Goal: Task Accomplishment & Management: Complete application form

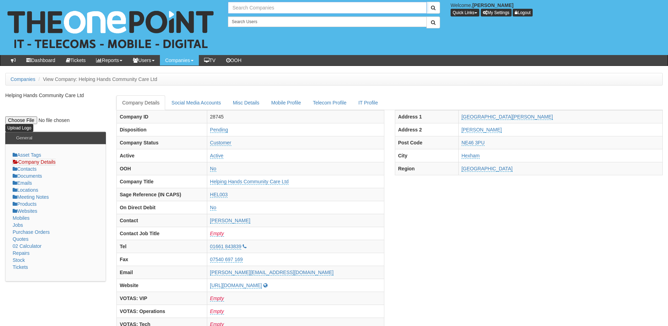
click at [255, 8] on input "text" at bounding box center [327, 8] width 199 height 12
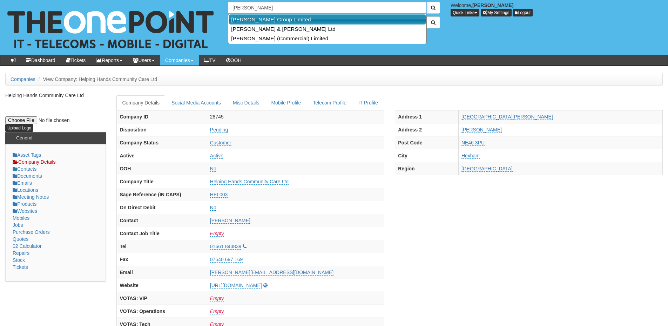
click at [258, 17] on link "[PERSON_NAME] Group Limited" at bounding box center [327, 19] width 197 height 10
type input "[PERSON_NAME] Group Limited"
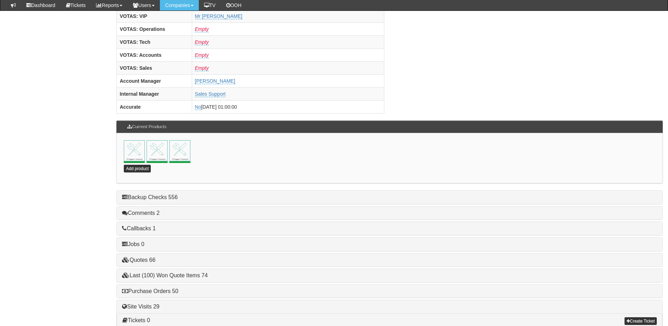
scroll to position [310, 0]
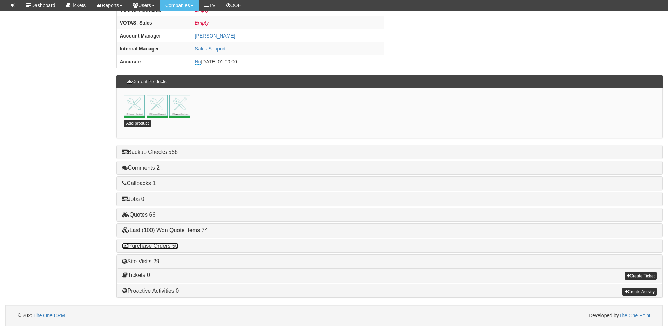
click at [173, 244] on link "Purchase Orders 50" at bounding box center [150, 246] width 56 height 6
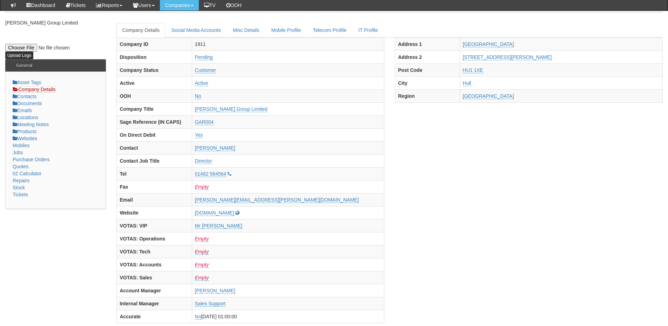
scroll to position [0, 0]
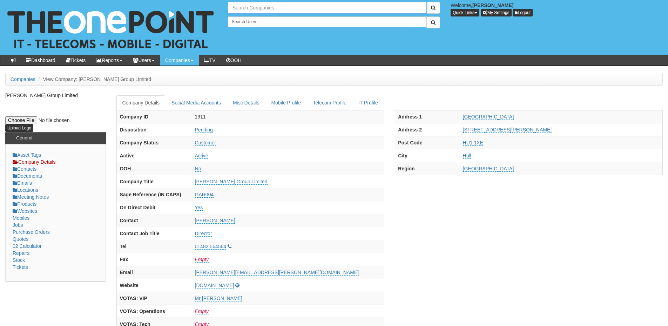
click at [261, 10] on input "text" at bounding box center [327, 8] width 199 height 12
click at [257, 19] on link "Pure Block Management Limited" at bounding box center [327, 19] width 197 height 10
type input "Pure Block Management Limited"
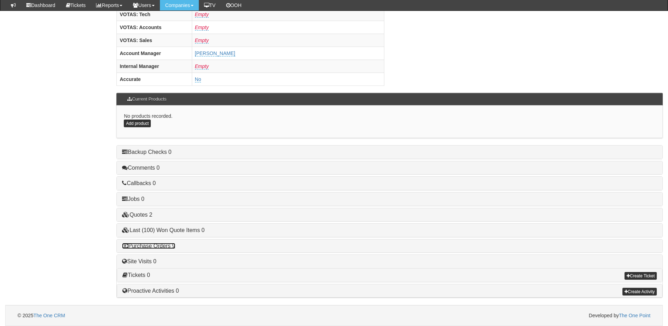
drag, startPoint x: 167, startPoint y: 246, endPoint x: 171, endPoint y: 247, distance: 4.6
click at [167, 246] on link "Purchase Orders 9" at bounding box center [148, 246] width 53 height 6
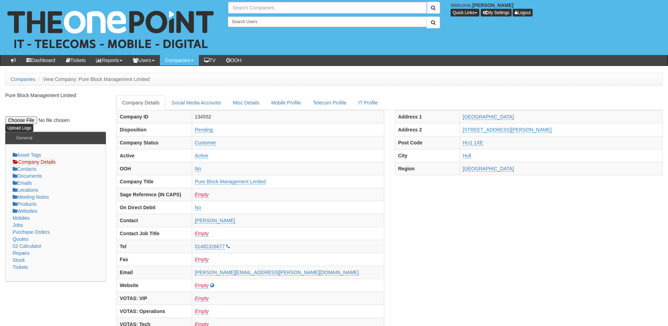
click at [284, 9] on input "text" at bounding box center [327, 8] width 199 height 12
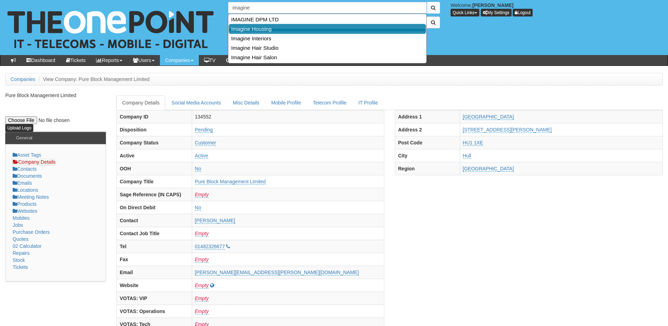
click at [268, 29] on link "Imagine Housing" at bounding box center [327, 29] width 197 height 10
type input "Imagine Housing"
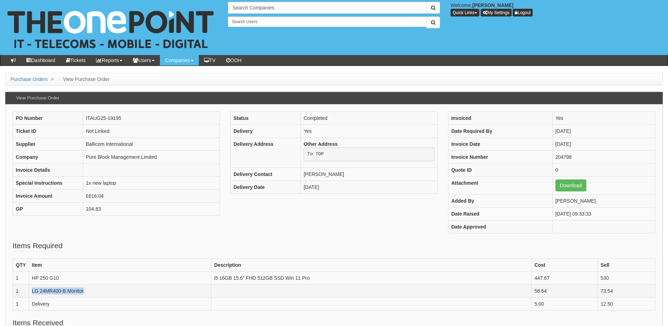
drag, startPoint x: 96, startPoint y: 291, endPoint x: 33, endPoint y: 291, distance: 63.1
click at [33, 291] on td "LG 24MR400-B Monitor" at bounding box center [120, 290] width 182 height 13
copy td "LG 24MR400-B Monitor"
click at [86, 292] on td "LG 24MR400-B Monitor" at bounding box center [120, 290] width 182 height 13
drag, startPoint x: 86, startPoint y: 292, endPoint x: 28, endPoint y: 295, distance: 57.6
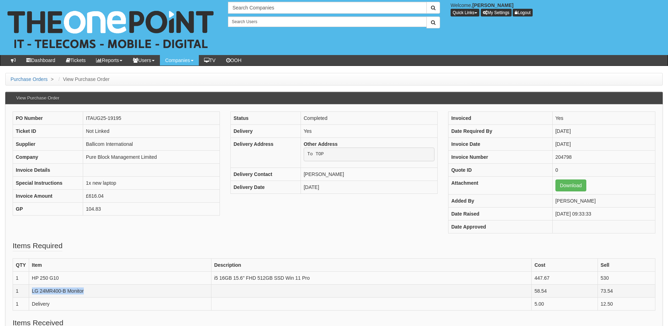
click at [28, 295] on tr "1 LG 24MR400-B Monitor 58.54 73.54" at bounding box center [334, 290] width 642 height 13
copy tr "LG 24MR400-B Monitor"
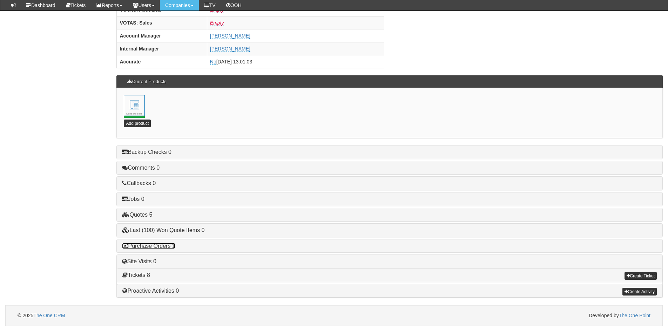
drag, startPoint x: 155, startPoint y: 247, endPoint x: 159, endPoint y: 247, distance: 3.9
click at [155, 247] on link "Purchase Orders 1" at bounding box center [148, 246] width 53 height 6
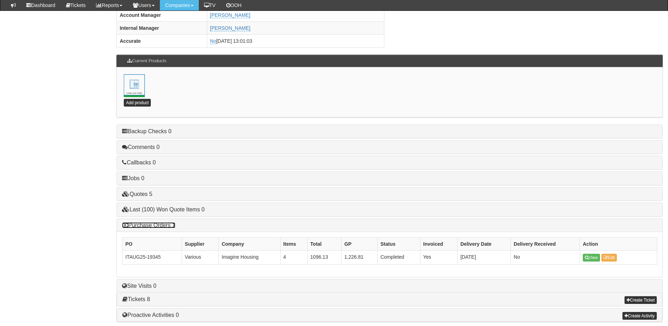
scroll to position [353, 0]
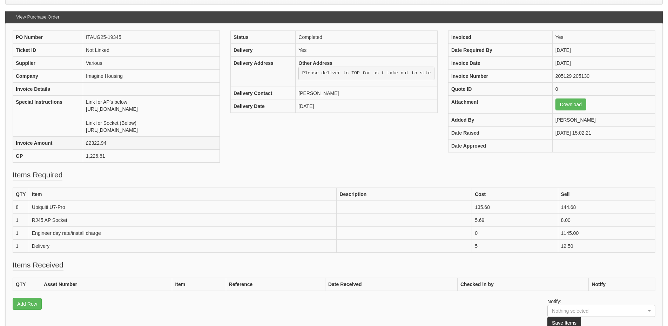
scroll to position [105, 0]
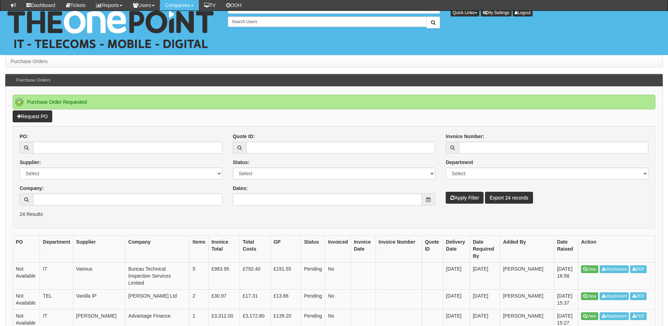
scroll to position [70, 0]
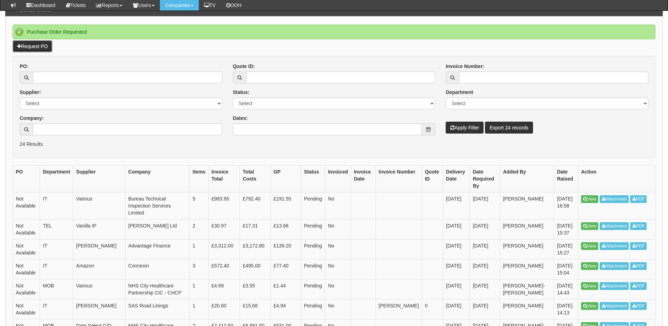
click at [36, 44] on link "Request PO" at bounding box center [33, 46] width 40 height 12
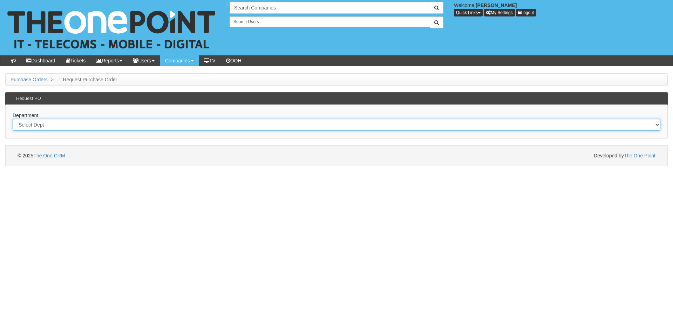
drag, startPoint x: 131, startPoint y: 127, endPoint x: 128, endPoint y: 130, distance: 4.5
click at [131, 127] on select "Select Dept Digital Internal IT Mobiles Marketing Telecoms" at bounding box center [337, 125] width 648 height 12
select select "?pipeID=&dept=IT"
click at [13, 119] on select "Select Dept Digital Internal IT Mobiles Marketing Telecoms" at bounding box center [337, 125] width 648 height 12
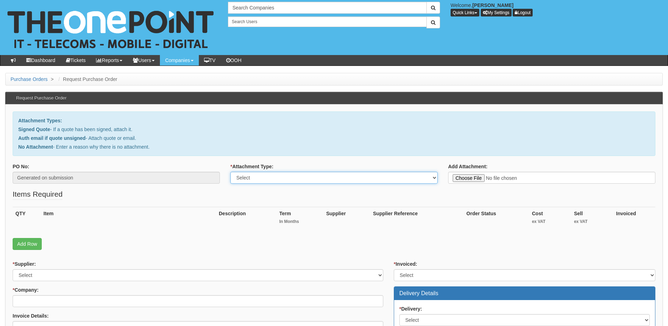
click at [249, 178] on select "Select Signed Quote Auth email with quote if unsigned No Attachment" at bounding box center [333, 178] width 207 height 12
select select "Auth email if quote unsigned"
click at [230, 172] on select "Select Signed Quote Auth email with quote if unsigned No Attachment" at bounding box center [333, 178] width 207 height 12
type input "C:\fakepath\RE_ LG Monitors (1).msg"
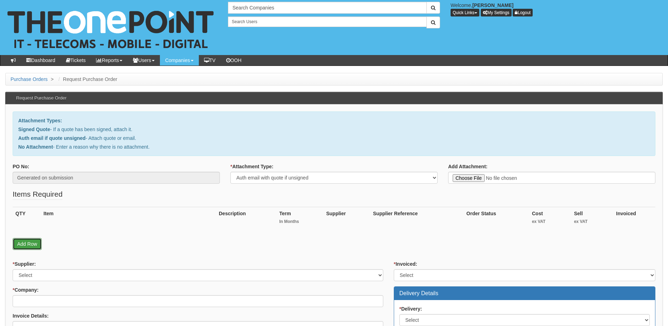
click at [29, 241] on link "Add Row" at bounding box center [27, 244] width 29 height 12
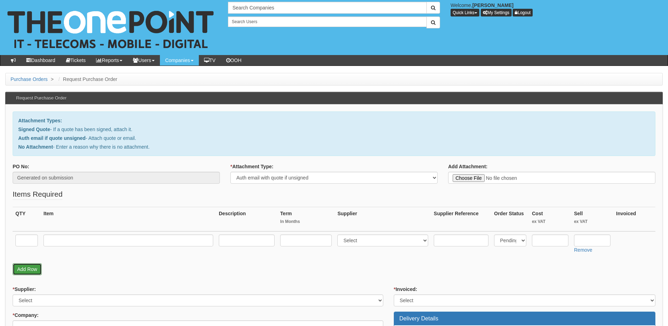
click at [28, 268] on link "Add Row" at bounding box center [27, 269] width 29 height 12
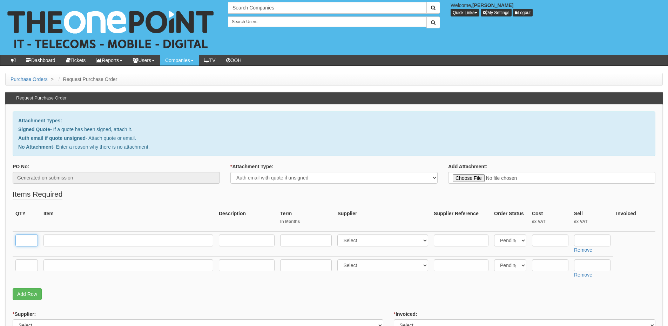
click at [27, 240] on input "text" at bounding box center [26, 241] width 22 height 12
type input "2"
click at [20, 271] on input "text" at bounding box center [26, 266] width 22 height 12
type input "1"
click at [63, 240] on input "text" at bounding box center [128, 241] width 170 height 12
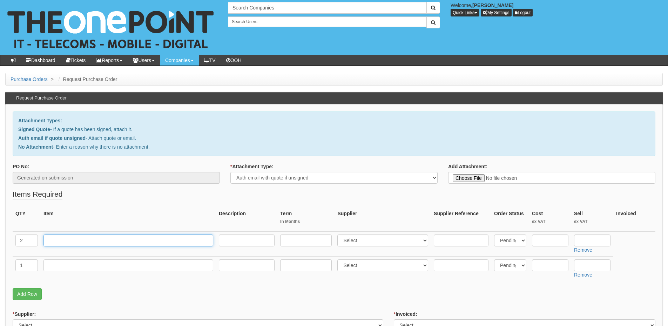
click at [65, 237] on input "text" at bounding box center [128, 241] width 170 height 12
paste input "LG 24MP400-B Monitors"
type input "LG 24MP400-B Monitors"
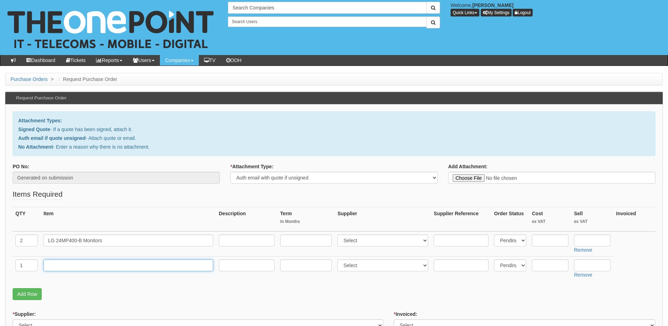
click at [60, 263] on input "text" at bounding box center [128, 266] width 170 height 12
type input "Delivery"
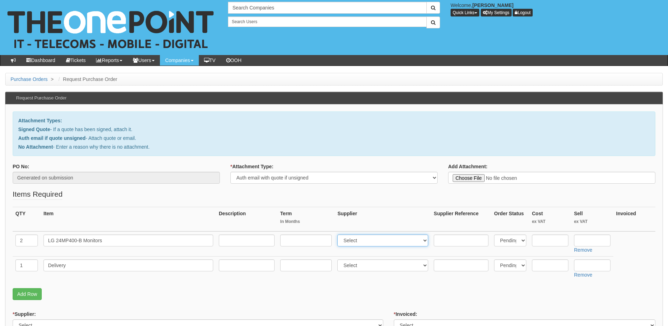
click at [362, 245] on select "Select 123 REG.co.uk 1Password 3 4Gon AA Jones Electric Ltd Abzorb Access Group…" at bounding box center [382, 241] width 91 height 12
click at [359, 238] on select "Select 123 REG.co.uk 1Password 3 4Gon AA Jones Electric Ltd Abzorb Access Group…" at bounding box center [382, 241] width 91 height 12
select select "57"
click at [339, 235] on select "Select 123 REG.co.uk 1Password 3 4Gon AA Jones Electric Ltd Abzorb Access Group…" at bounding box center [382, 241] width 91 height 12
click at [464, 240] on input "text" at bounding box center [461, 241] width 55 height 12
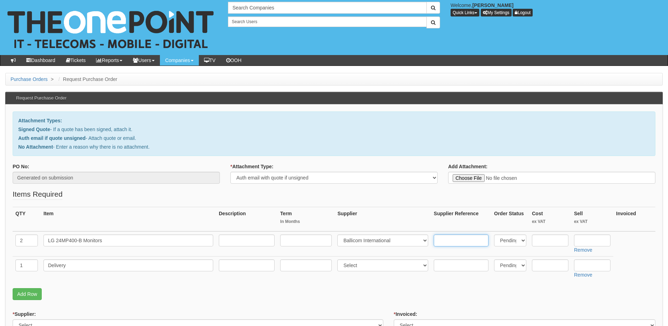
paste input "24MR400-B.AEKQ"
type input "24MR400-B.AEKQ"
click at [540, 241] on input "text" at bounding box center [550, 241] width 36 height 12
click at [586, 239] on input "text" at bounding box center [592, 241] width 36 height 12
type input "73.53"
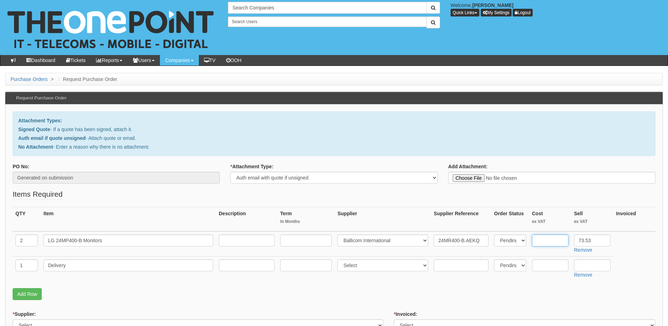
click at [550, 244] on input "text" at bounding box center [550, 241] width 36 height 12
type input "58.39"
click at [593, 265] on input "text" at bounding box center [592, 266] width 36 height 12
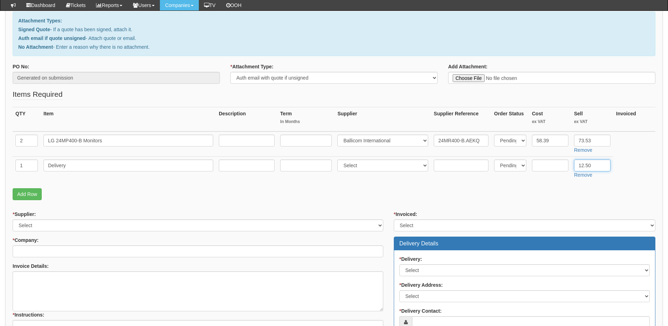
scroll to position [140, 0]
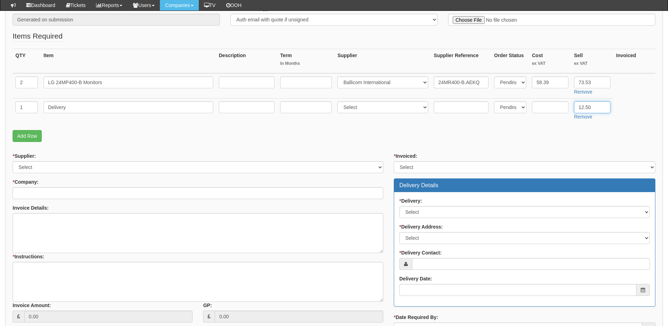
type input "12.50"
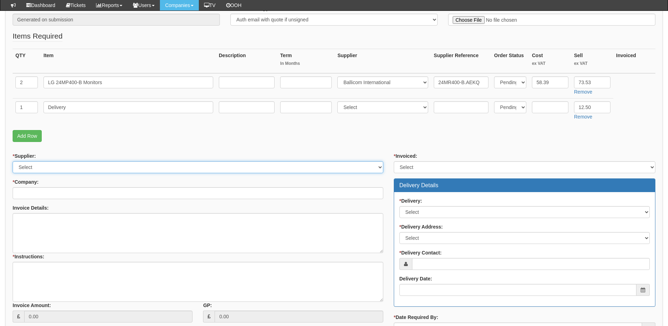
click at [94, 170] on select "Select 123 REG.co.uk 1Password 3 4Gon AA Jones Electric Ltd Abzorb Access Group…" at bounding box center [198, 167] width 371 height 12
select select "57"
click at [13, 161] on select "Select 123 REG.co.uk 1Password 3 4Gon AA Jones Electric Ltd Abzorb Access Group…" at bounding box center [198, 167] width 371 height 12
drag, startPoint x: 83, startPoint y: 189, endPoint x: 82, endPoint y: 196, distance: 7.1
click at [83, 191] on input "* Company:" at bounding box center [198, 193] width 371 height 12
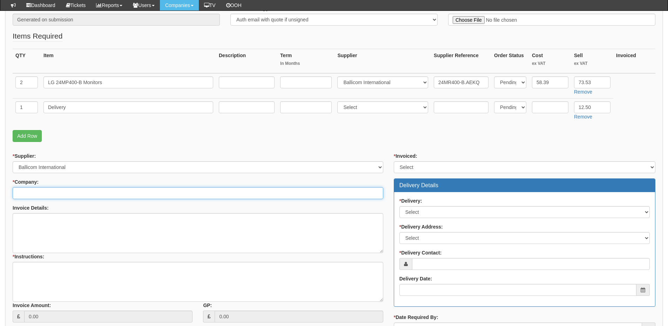
click at [86, 191] on input "* Company:" at bounding box center [198, 193] width 371 height 12
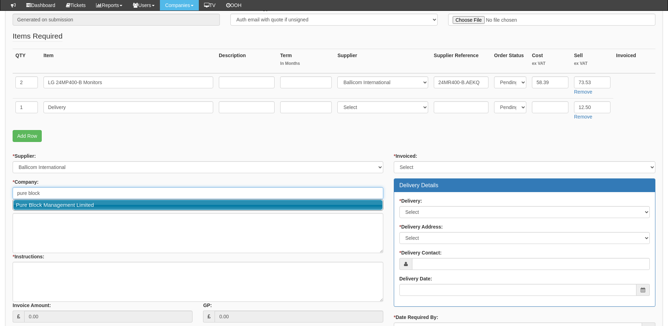
click at [70, 206] on link "Pure Block Management Limited" at bounding box center [197, 205] width 369 height 10
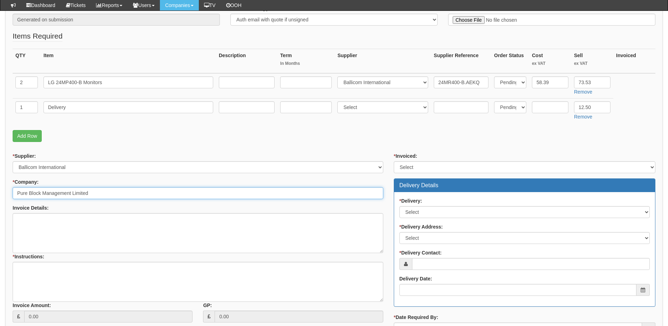
type input "Pure Block Management Limited"
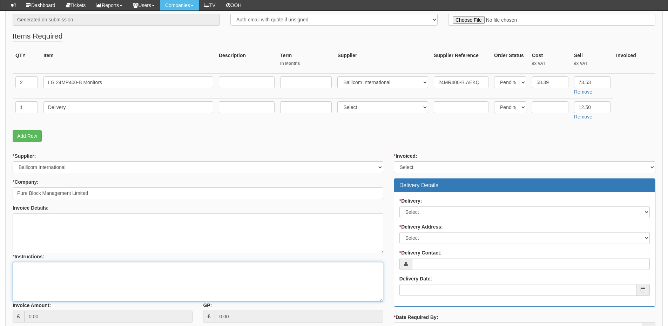
click at [43, 274] on textarea "* Instructions:" at bounding box center [198, 282] width 371 height 40
type textarea "Hardware only"
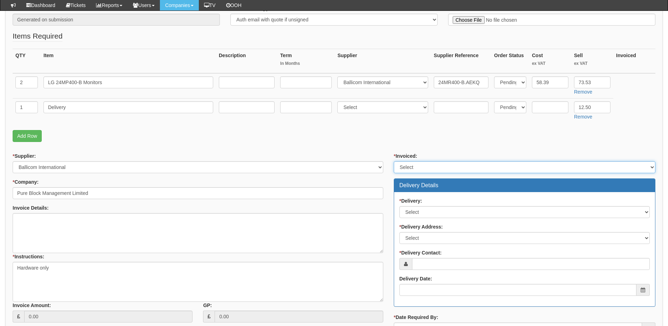
drag, startPoint x: 401, startPoint y: 164, endPoint x: 406, endPoint y: 173, distance: 9.4
click at [401, 164] on select "Select Yes No N/A STB (part of order)" at bounding box center [525, 167] width 262 height 12
select select "2"
click at [394, 161] on select "Select Yes No N/A STB (part of order)" at bounding box center [525, 167] width 262 height 12
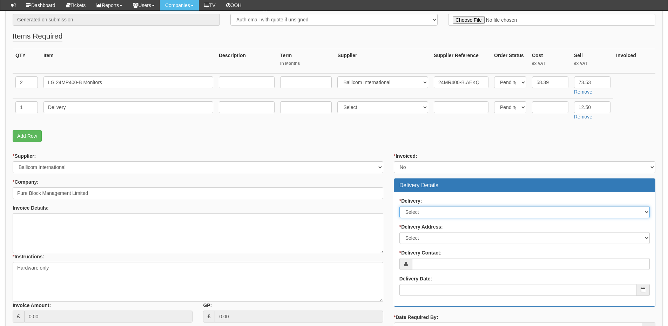
click at [421, 213] on select "Select No Not Applicable Yes" at bounding box center [524, 212] width 250 height 12
select select "1"
click at [399, 206] on select "Select No Not Applicable Yes" at bounding box center [524, 212] width 250 height 12
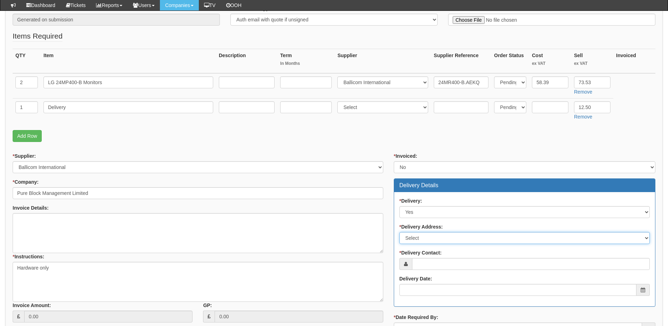
drag, startPoint x: 418, startPoint y: 235, endPoint x: 419, endPoint y: 242, distance: 7.2
click at [418, 235] on select "Select Not Applicable Main Address - HU1 1XE Other" at bounding box center [524, 238] width 250 height 12
select select "other"
click at [399, 232] on select "Select Not Applicable Main Address - HU1 1XE Other" at bounding box center [524, 238] width 250 height 12
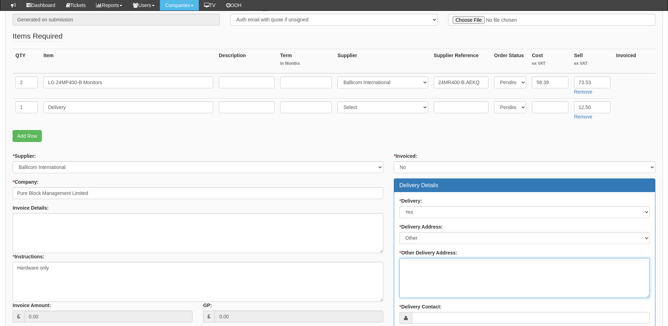
click at [423, 264] on textarea "* Other Delivery Address:" at bounding box center [524, 278] width 250 height 40
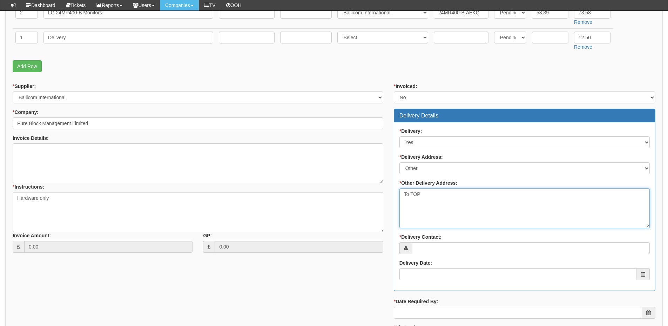
scroll to position [210, 0]
type textarea "To TOP"
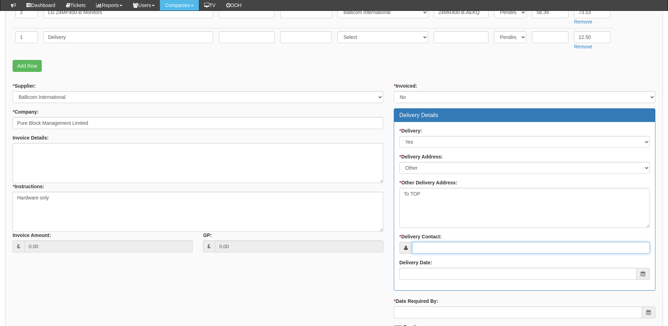
click at [425, 250] on input "* Delivery Contact:" at bounding box center [531, 248] width 238 height 12
type input "Elaine Dennison"
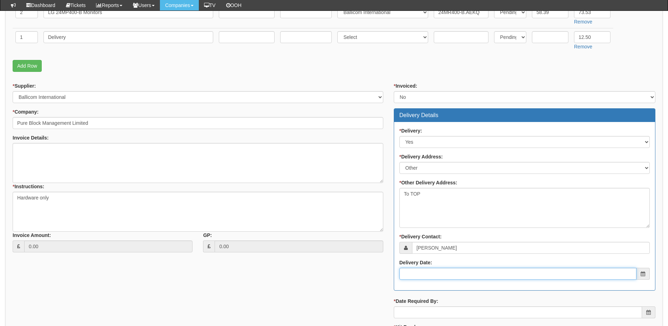
click at [417, 275] on input "Delivery Date:" at bounding box center [517, 274] width 237 height 12
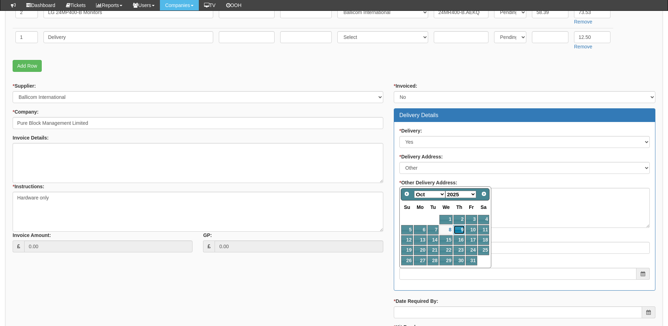
click at [458, 225] on link "9" at bounding box center [459, 229] width 12 height 9
type input "2025-10-09"
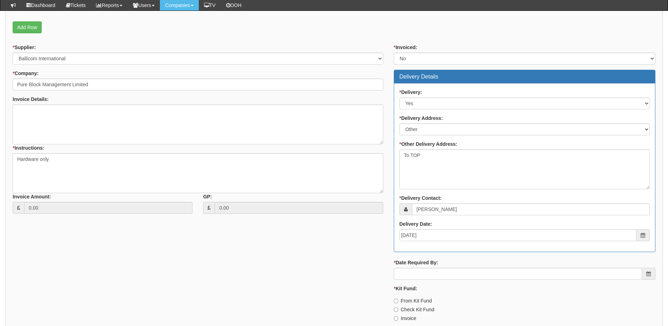
scroll to position [281, 0]
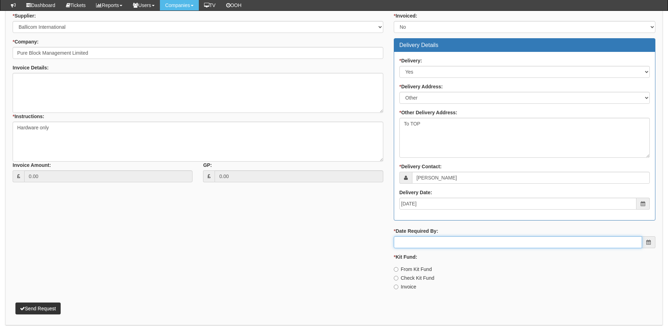
click at [456, 237] on input "* Date Required By:" at bounding box center [518, 242] width 248 height 12
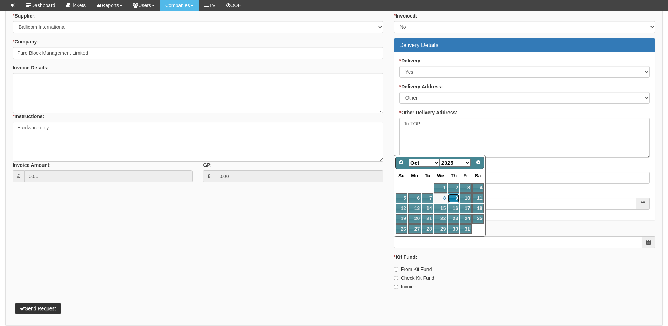
click at [450, 194] on link "9" at bounding box center [454, 198] width 12 height 9
type input "2025-10-09"
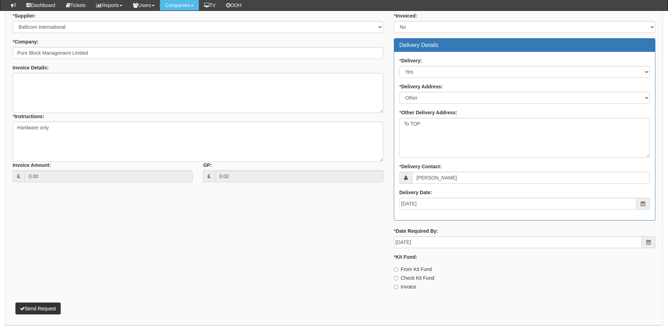
click at [409, 285] on label "Invoice" at bounding box center [405, 286] width 22 height 7
click at [398, 285] on input "Invoice" at bounding box center [396, 287] width 5 height 5
radio input "true"
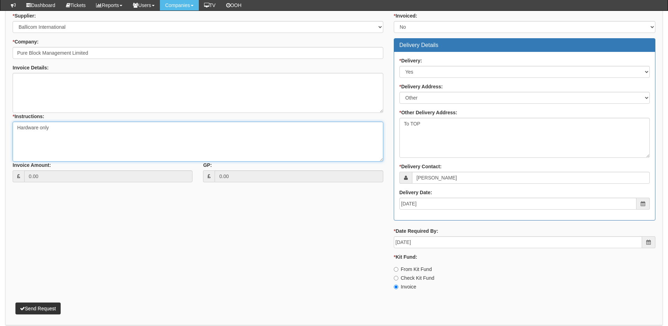
drag, startPoint x: 56, startPoint y: 129, endPoint x: -5, endPoint y: 129, distance: 60.7
click at [0, 129] on html "× Send Email × Add Appointment × Create Ticket × Create Proactive Activity × Ad…" at bounding box center [334, 36] width 668 height 634
drag, startPoint x: 15, startPoint y: 128, endPoint x: 210, endPoint y: 122, distance: 194.7
click at [210, 122] on textarea "Please arrange for these to be taken to site on the 18th as part of the enginee…" at bounding box center [198, 142] width 371 height 40
type textarea "Please arrange for these to be taken to site on the 18th as part of the enginee…"
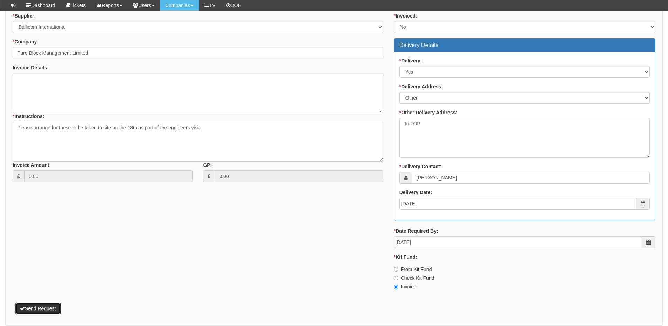
click at [47, 307] on button "Send Request" at bounding box center [37, 309] width 45 height 12
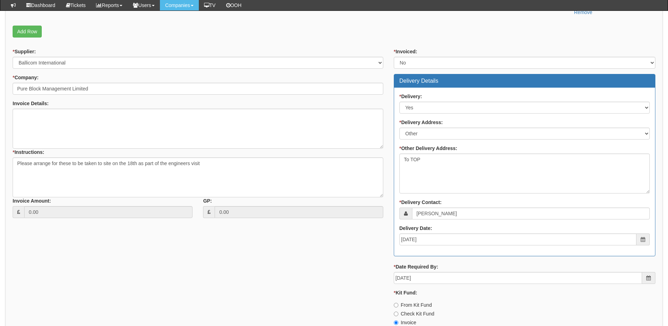
scroll to position [210, 0]
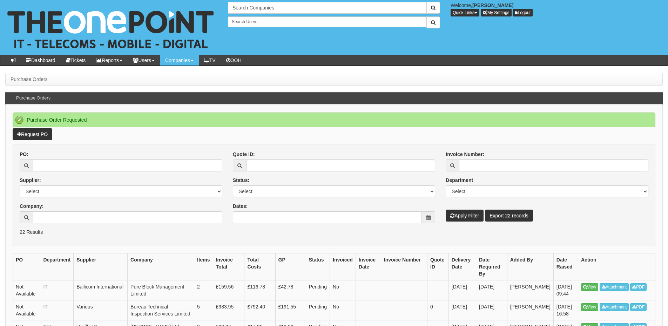
click at [35, 127] on div "Purchase Order Requested" at bounding box center [334, 120] width 643 height 15
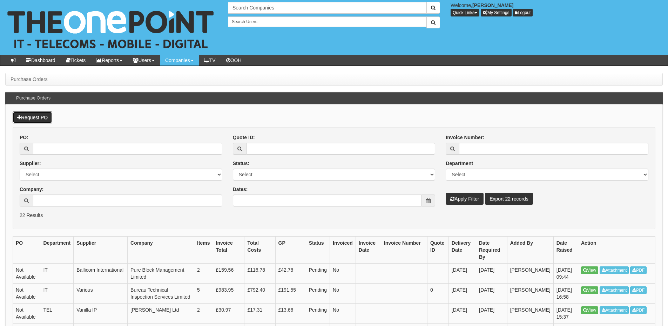
click at [35, 120] on link "Request PO" at bounding box center [33, 118] width 40 height 12
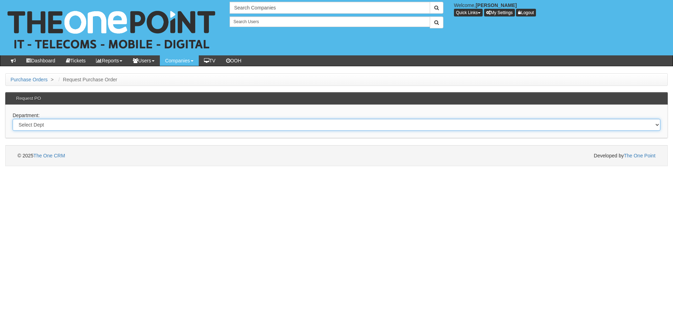
click at [191, 127] on select "Select Dept Digital Internal IT Mobiles Marketing Telecoms" at bounding box center [337, 125] width 648 height 12
select select "?pipeID=&dept=MOB"
click at [13, 119] on select "Select Dept Digital Internal IT Mobiles Marketing Telecoms" at bounding box center [337, 125] width 648 height 12
click at [75, 124] on select "Select Dept Digital Internal IT Mobiles Marketing Telecoms" at bounding box center [337, 125] width 648 height 12
select select "?pipeID=&dept=IT"
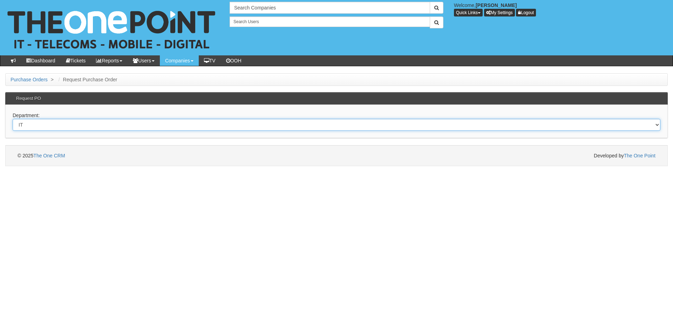
click at [13, 119] on select "Select Dept Digital Internal IT Mobiles Marketing Telecoms" at bounding box center [337, 125] width 648 height 12
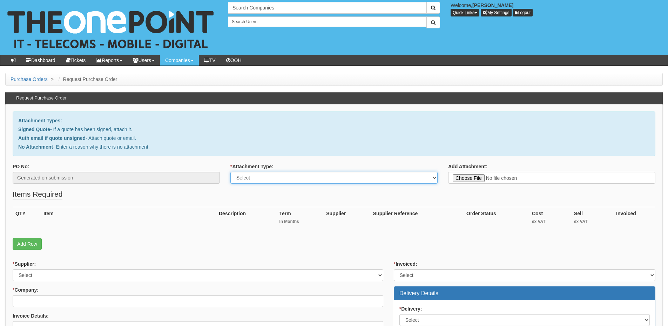
click at [303, 181] on select "Select Signed Quote Auth email with quote if unsigned No Attachment" at bounding box center [333, 178] width 207 height 12
click at [230, 172] on select "Select Signed Quote Auth email with quote if unsigned No Attachment" at bounding box center [333, 178] width 207 height 12
drag, startPoint x: 263, startPoint y: 179, endPoint x: 262, endPoint y: 183, distance: 4.0
click at [263, 179] on select "Select Signed Quote Auth email with quote if unsigned No Attachment" at bounding box center [333, 178] width 207 height 12
select select "Auth email if quote unsigned"
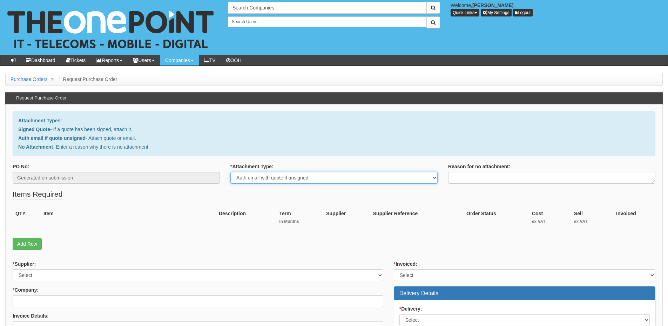
click at [230, 172] on select "Select Signed Quote Auth email with quote if unsigned No Attachment" at bounding box center [333, 178] width 207 height 12
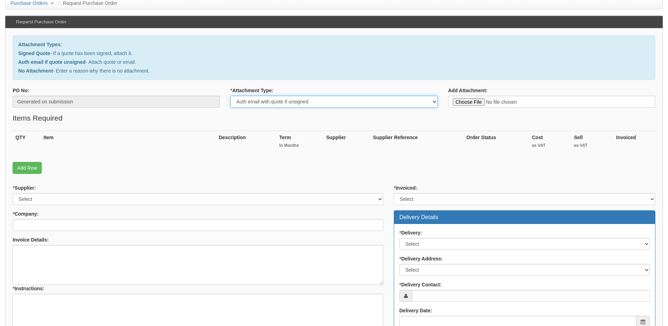
type input "C:\fakepath\RE_ LG Monitors (3).msg"
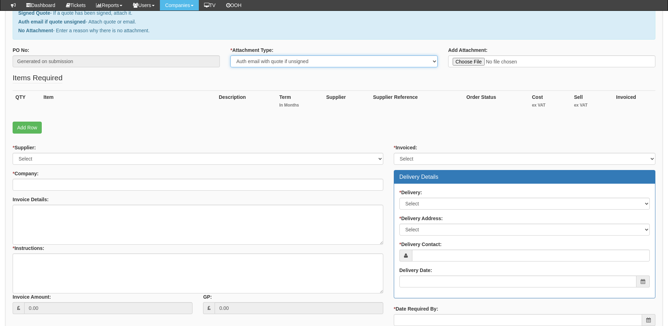
scroll to position [105, 0]
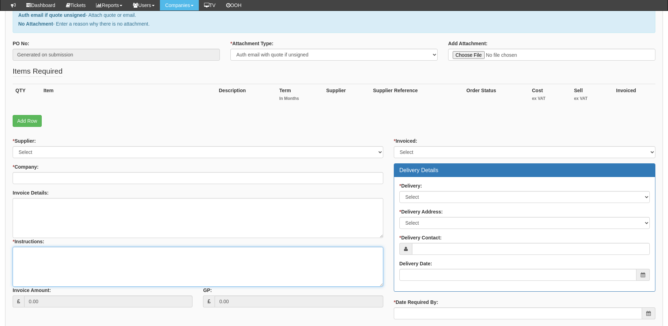
click at [85, 265] on textarea "* Instructions:" at bounding box center [198, 267] width 371 height 40
paste textarea "Please arrange for these to be taken to site on the 18th as part of the enginee…"
type textarea "Please arrange for these to be taken to site on the 18th as part of the enginee…"
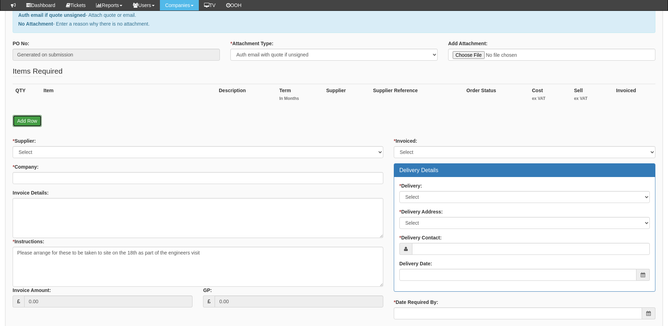
click at [31, 121] on link "Add Row" at bounding box center [27, 121] width 29 height 12
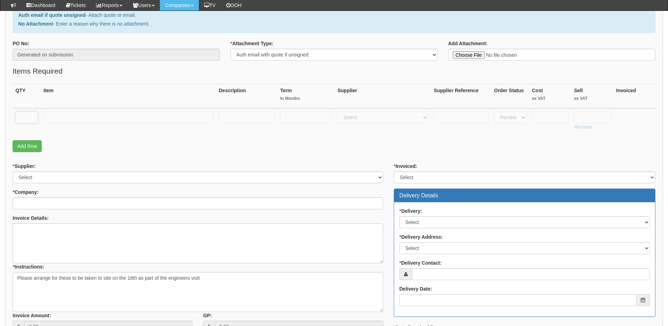
click at [31, 118] on input "text" at bounding box center [26, 118] width 22 height 12
type input "1"
click at [96, 122] on input "text" at bounding box center [128, 118] width 170 height 12
paste input "LG 24MP400-B Monitors"
type input "LG 24MP400-B Monitors"
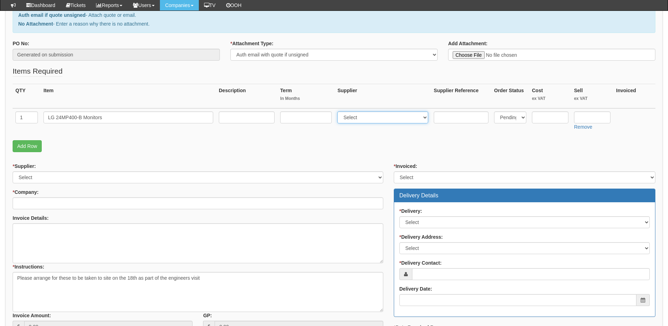
click at [355, 120] on select "Select 123 REG.co.uk 1Password 3 4Gon AA Jones Electric Ltd Abzorb Access Group…" at bounding box center [382, 118] width 91 height 12
select select "57"
click at [339, 112] on select "Select 123 REG.co.uk 1Password 3 4Gon AA Jones Electric Ltd Abzorb Access Group…" at bounding box center [382, 118] width 91 height 12
click at [547, 116] on input "text" at bounding box center [550, 118] width 36 height 12
type input "58.39"
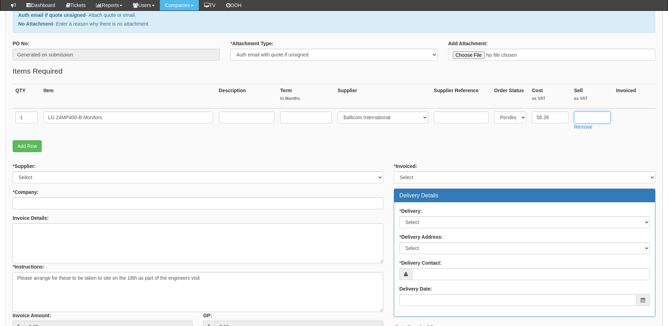
click at [588, 120] on input "text" at bounding box center [592, 118] width 36 height 12
type input "73.53"
click at [474, 120] on input "text" at bounding box center [461, 118] width 55 height 12
paste input "24MR400-B.AEKQ"
type input "24MR400-B.AEKQ"
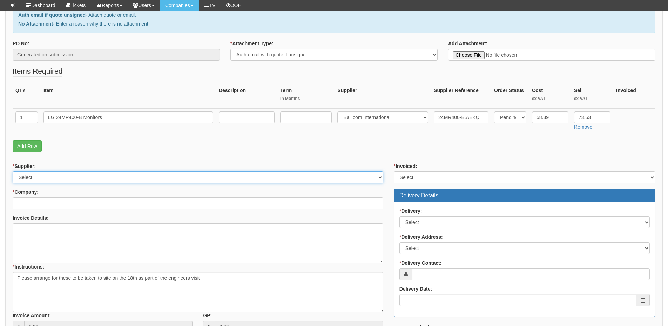
click at [43, 177] on select "Select 123 REG.co.uk 1Password 3 4Gon AA Jones Electric Ltd Abzorb Access Group…" at bounding box center [198, 177] width 371 height 12
select select "57"
click at [13, 171] on select "Select 123 REG.co.uk 1Password 3 4Gon AA Jones Electric Ltd Abzorb Access Group…" at bounding box center [198, 177] width 371 height 12
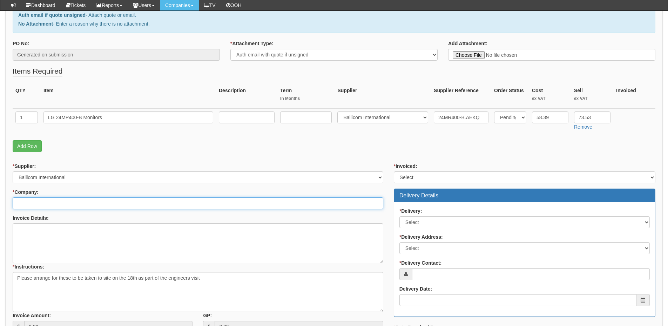
click at [44, 203] on input "* Company:" at bounding box center [198, 203] width 371 height 12
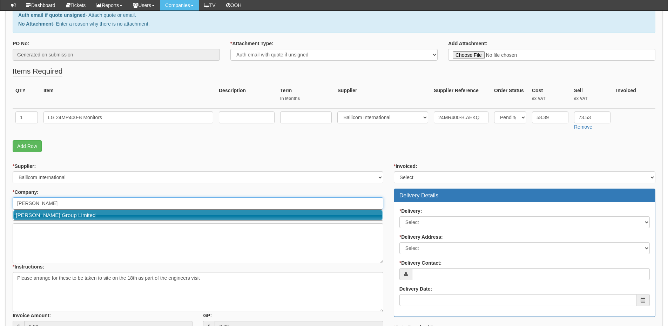
click at [45, 211] on link "[PERSON_NAME] Group Limited" at bounding box center [197, 215] width 369 height 10
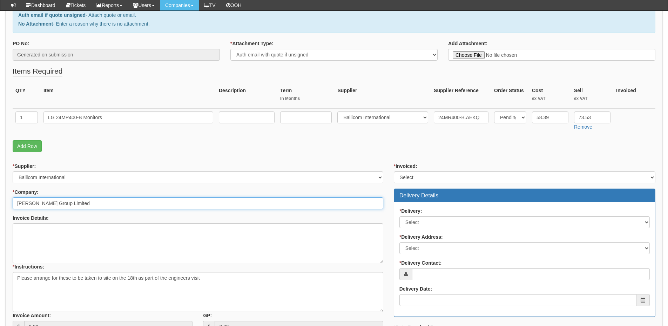
type input "[PERSON_NAME] Group Limited"
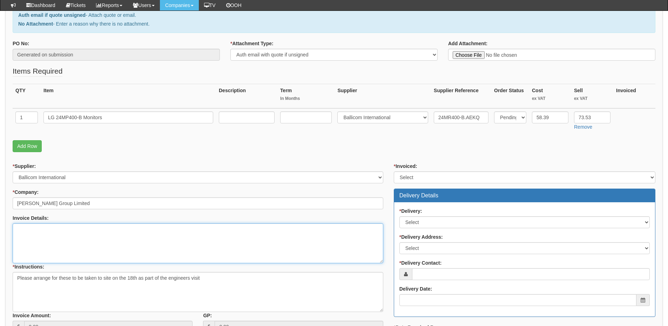
click at [51, 235] on textarea "Invoice Details:" at bounding box center [198, 243] width 371 height 40
paste textarea "19742"
type textarea "Linked to PO 19742 as they needed to be invoiced under separate companies"
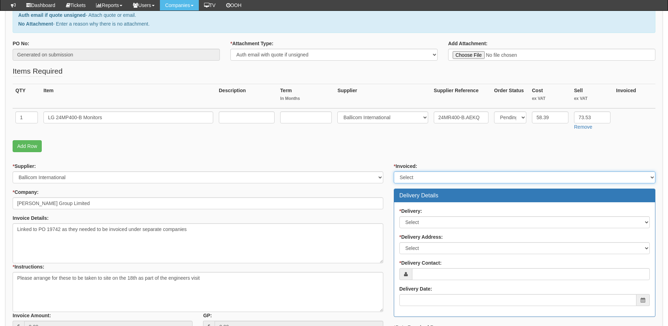
click at [416, 176] on select "Select Yes No N/A STB (part of order)" at bounding box center [525, 177] width 262 height 12
select select "2"
click at [394, 171] on select "Select Yes No N/A STB (part of order)" at bounding box center [525, 177] width 262 height 12
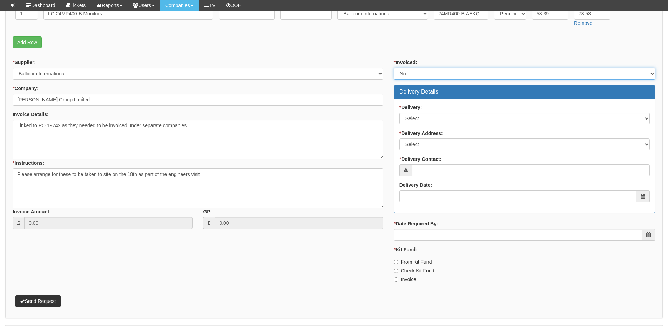
scroll to position [210, 0]
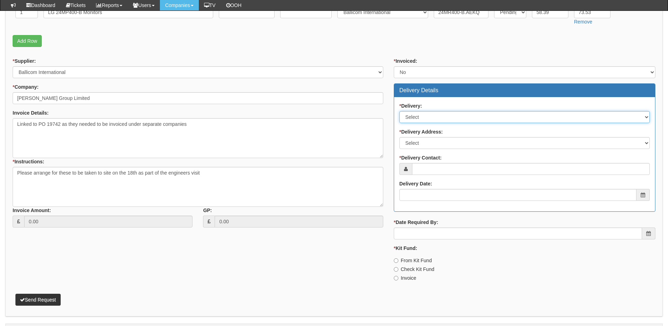
drag, startPoint x: 426, startPoint y: 115, endPoint x: 427, endPoint y: 123, distance: 7.8
click at [426, 115] on select "Select No Not Applicable Yes" at bounding box center [524, 117] width 250 height 12
select select "1"
click at [399, 111] on select "Select No Not Applicable Yes" at bounding box center [524, 117] width 250 height 12
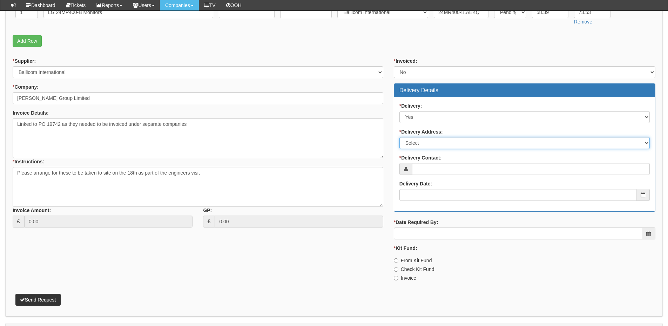
click at [419, 145] on select "Select Not Applicable Main Address - HU1 1XE Other" at bounding box center [524, 143] width 250 height 12
click at [399, 137] on select "Select Not Applicable Main Address - HU1 1XE Other" at bounding box center [524, 143] width 250 height 12
drag, startPoint x: 419, startPoint y: 144, endPoint x: 419, endPoint y: 148, distance: 3.9
click at [419, 144] on select "Select Not Applicable Main Address - HU1 1XE Other" at bounding box center [524, 143] width 250 height 12
select select "other"
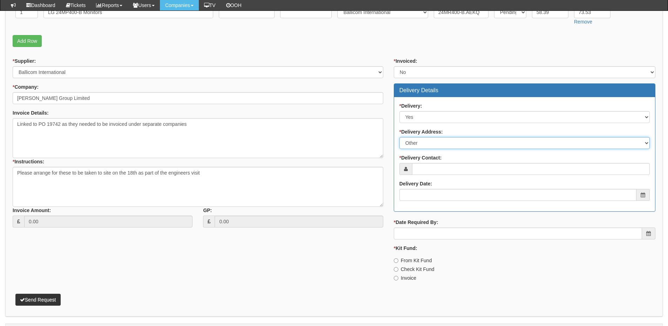
click at [399, 137] on select "Select Not Applicable Main Address - HU1 1XE Other" at bounding box center [524, 143] width 250 height 12
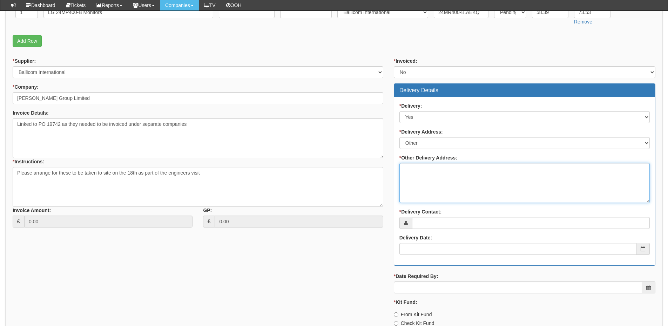
click at [415, 172] on textarea "* Other Delivery Address:" at bounding box center [524, 183] width 250 height 40
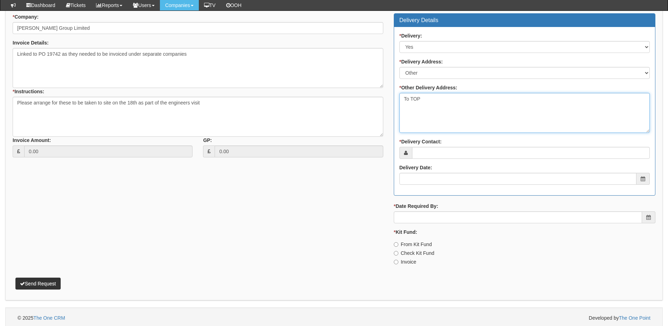
type textarea "To TOP"
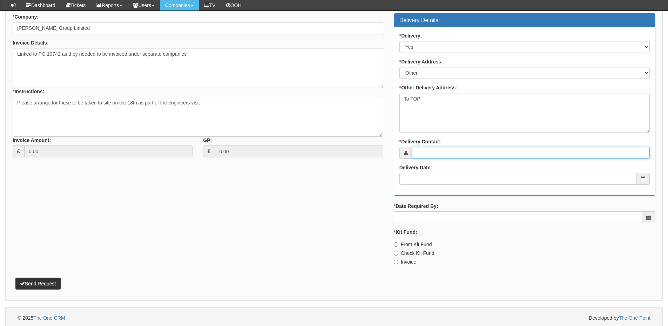
click at [428, 154] on input "* Delivery Contact:" at bounding box center [531, 153] width 238 height 12
type input "Eline Dennison"
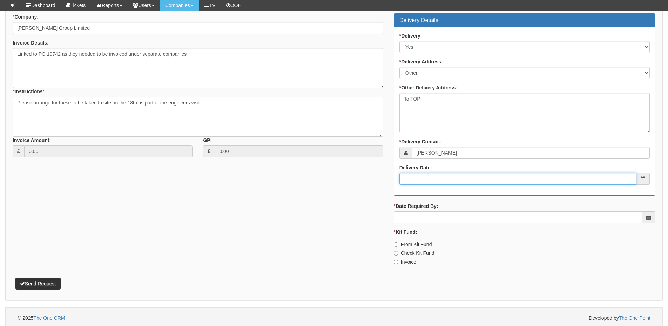
click at [435, 175] on input "Delivery Date:" at bounding box center [517, 179] width 237 height 12
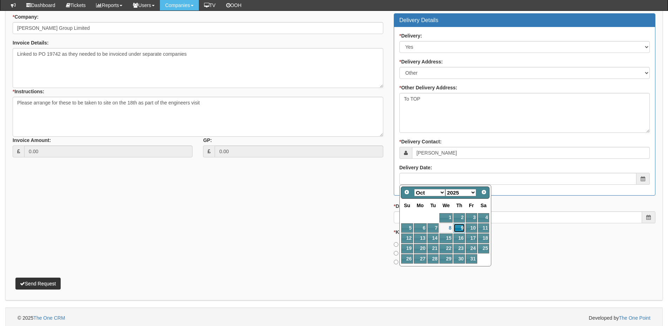
click at [462, 233] on link "9" at bounding box center [459, 227] width 12 height 9
type input "2025-10-09"
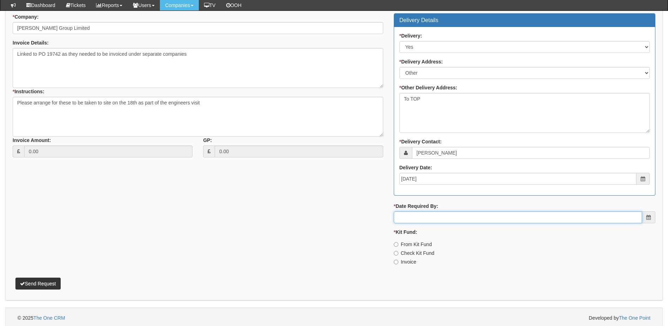
click at [451, 220] on input "* Date Required By:" at bounding box center [518, 217] width 248 height 12
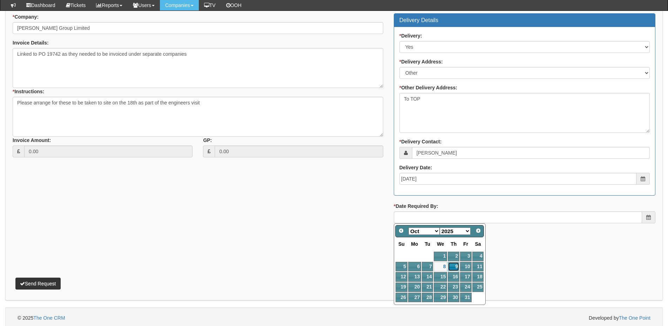
click at [453, 266] on link "9" at bounding box center [454, 266] width 12 height 9
type input "2025-10-09"
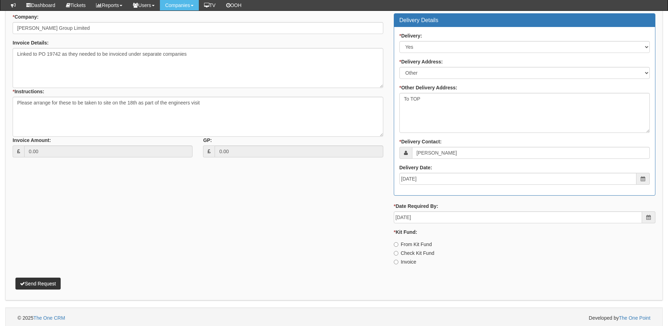
click at [405, 262] on label "Invoice" at bounding box center [405, 261] width 22 height 7
click at [398, 262] on input "Invoice" at bounding box center [396, 262] width 5 height 5
radio input "true"
click at [46, 283] on button "Send Request" at bounding box center [37, 284] width 45 height 12
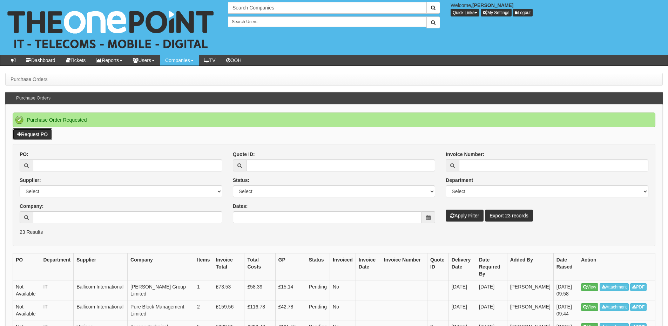
click at [36, 135] on link "Request PO" at bounding box center [33, 134] width 40 height 12
